Goal: Navigation & Orientation: Go to known website

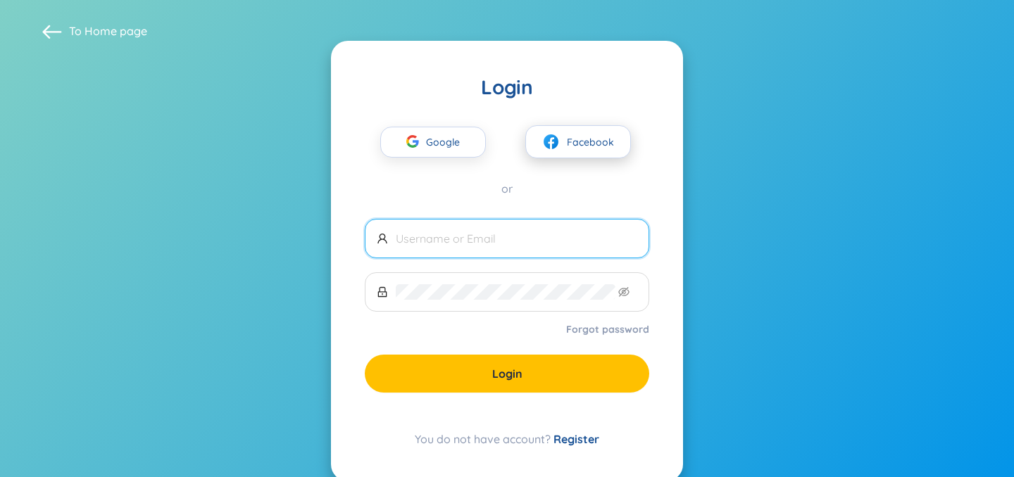
click at [584, 149] on span "Facebook" at bounding box center [590, 141] width 47 height 15
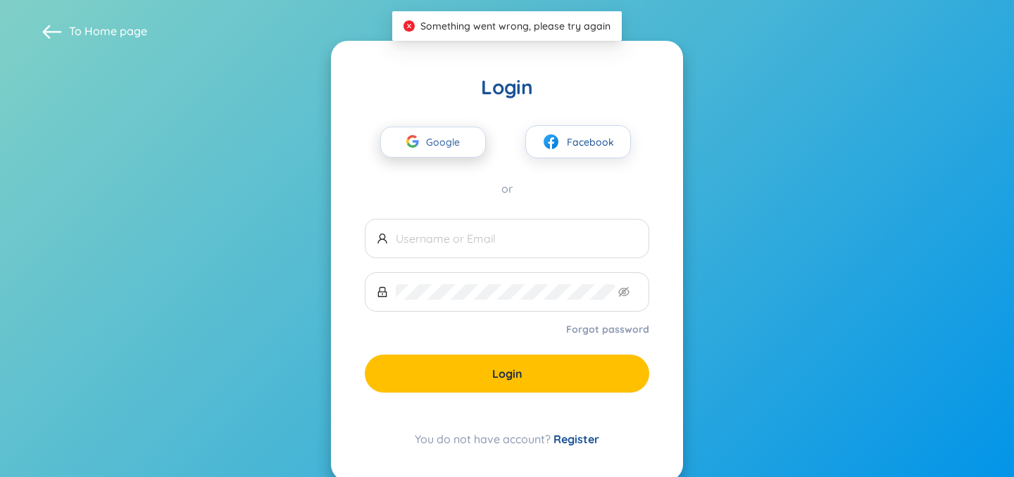
click at [413, 149] on div "button" at bounding box center [412, 143] width 27 height 31
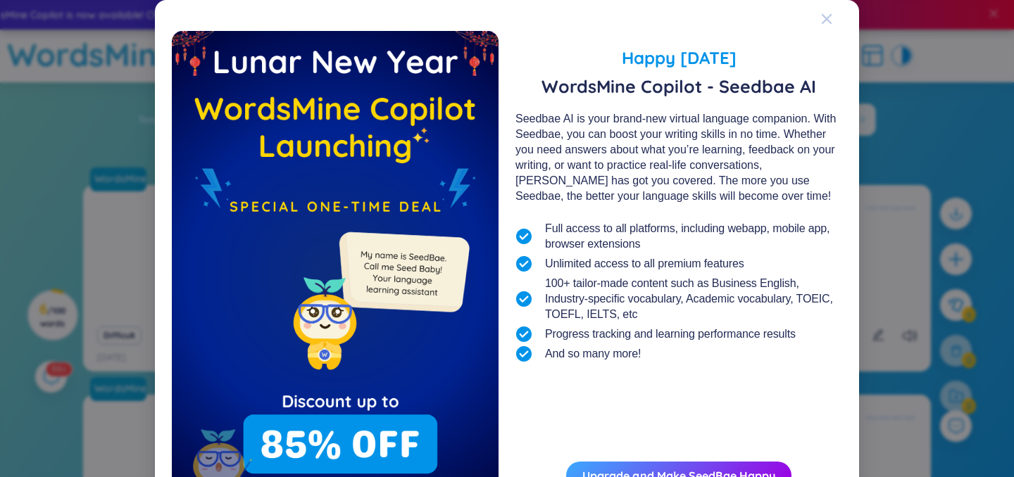
click at [829, 18] on icon "Close" at bounding box center [826, 18] width 11 height 11
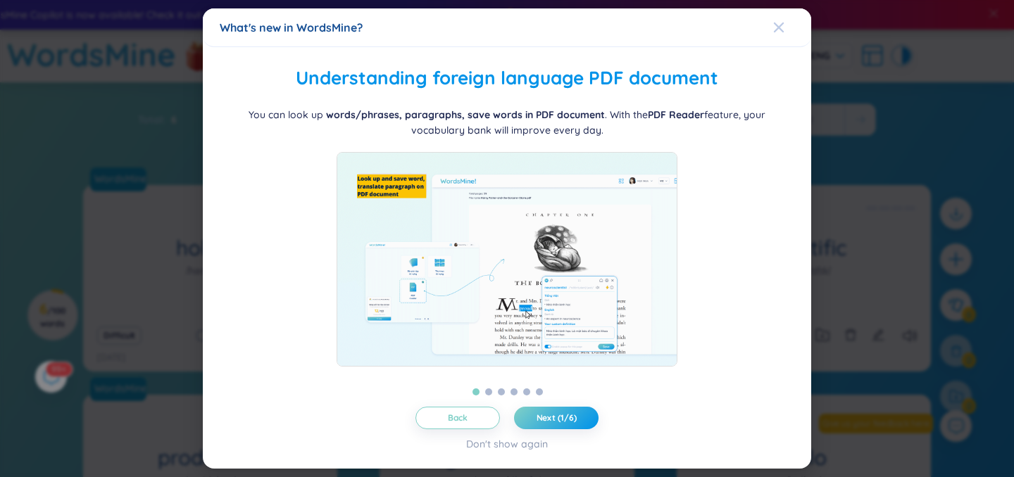
click at [780, 25] on icon "Close" at bounding box center [778, 27] width 11 height 11
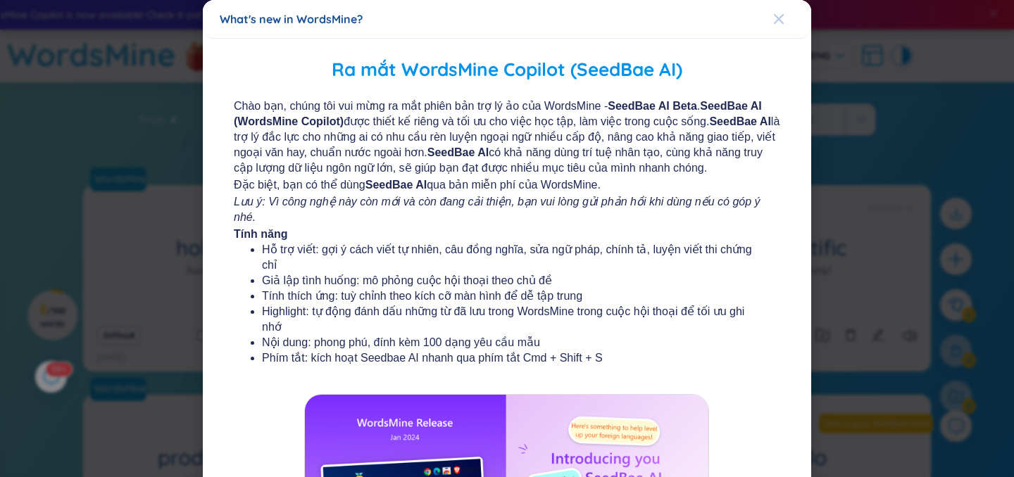
click at [774, 23] on icon "Close" at bounding box center [779, 19] width 10 height 10
